Goal: Book appointment/travel/reservation

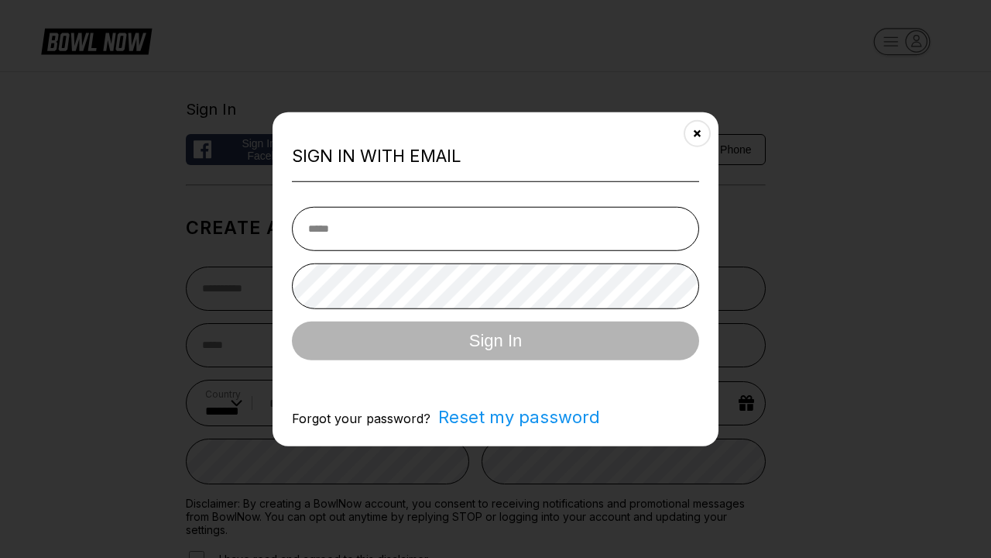
select select "**"
type input "**********"
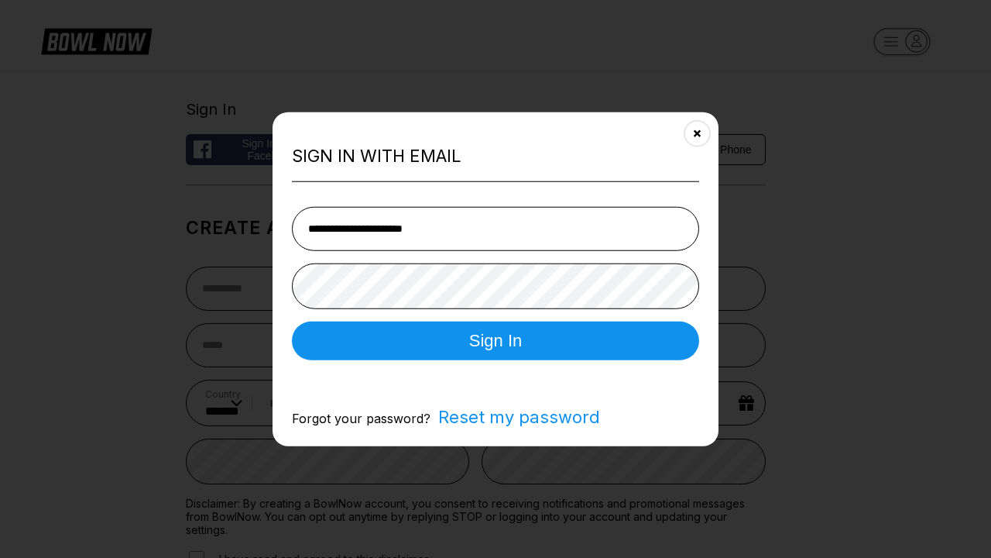
click at [496, 341] on button "Sign In" at bounding box center [495, 340] width 407 height 39
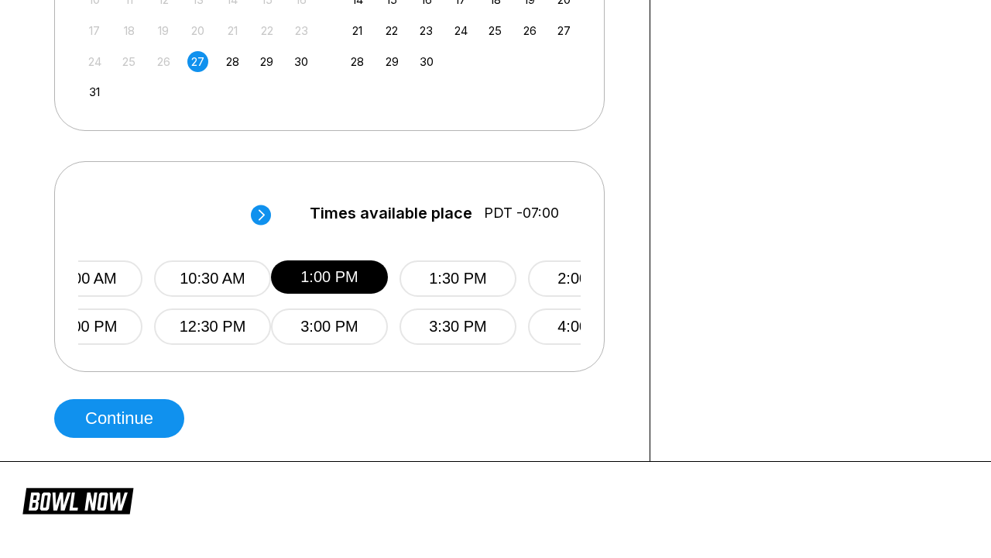
click at [123, 418] on button "Continue" at bounding box center [119, 418] width 130 height 39
